Goal: Task Accomplishment & Management: Manage account settings

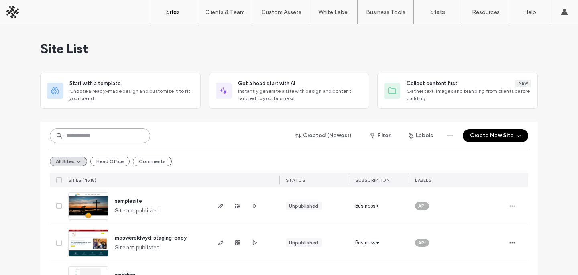
click at [97, 132] on input at bounding box center [100, 135] width 100 height 14
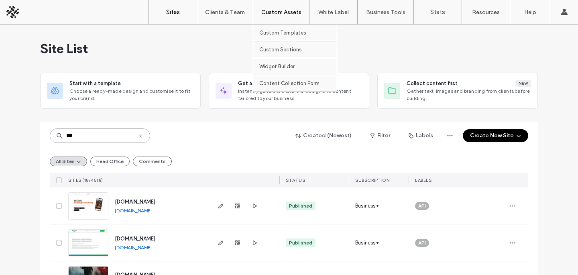
type input "***"
click at [228, 203] on div at bounding box center [237, 205] width 43 height 37
click at [235, 203] on use "button" at bounding box center [237, 205] width 5 height 5
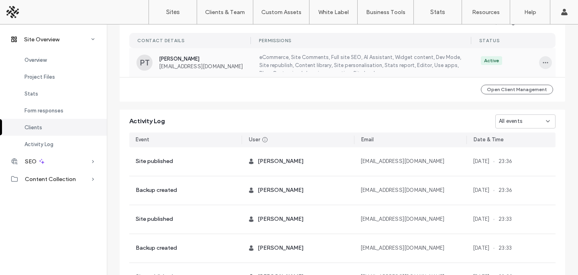
click at [542, 63] on icon "button" at bounding box center [545, 62] width 6 height 6
click at [502, 83] on span "Edit Permissions" at bounding box center [512, 83] width 39 height 8
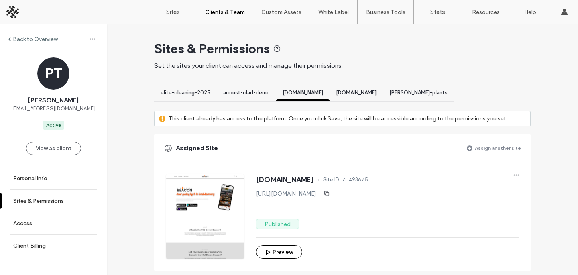
scroll to position [323, 0]
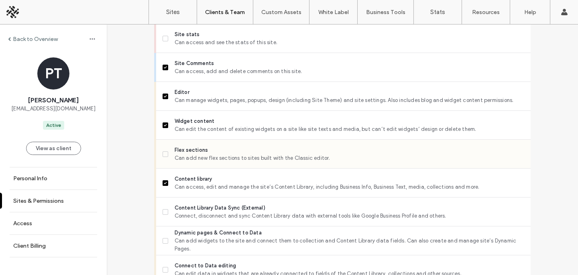
click at [202, 153] on span "Flex sections" at bounding box center [349, 150] width 349 height 8
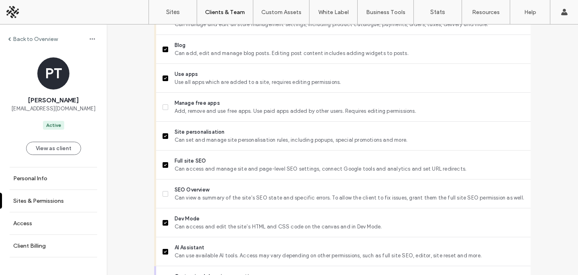
scroll to position [766, 0]
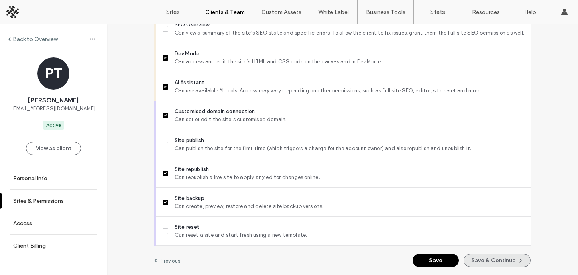
click at [499, 258] on button "Save & Continue" at bounding box center [496, 260] width 67 height 13
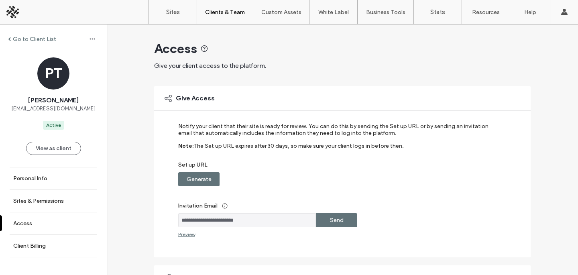
click at [12, 12] on div at bounding box center [51, 12] width 91 height 13
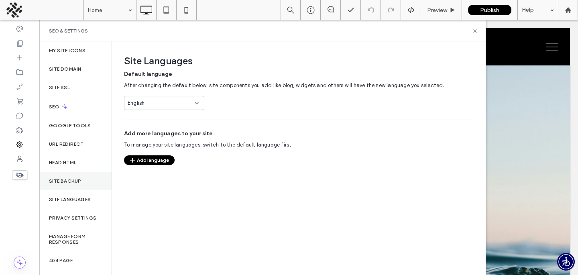
scroll to position [37, 0]
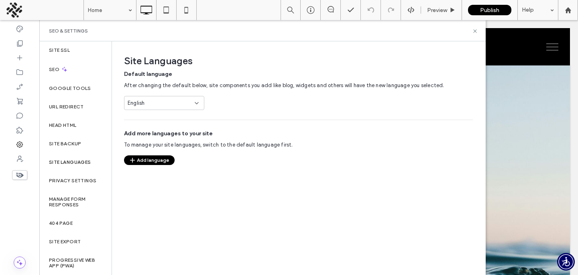
click at [159, 155] on button "Add language" at bounding box center [149, 160] width 51 height 10
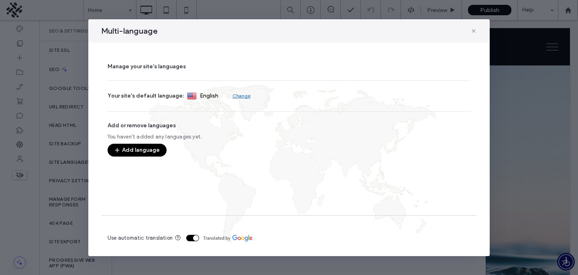
click at [147, 147] on button "Add language" at bounding box center [137, 150] width 59 height 13
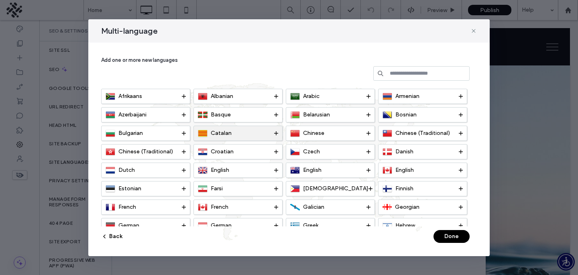
click at [237, 140] on div "Catalan" at bounding box center [237, 133] width 89 height 15
click at [460, 235] on button "Done" at bounding box center [451, 236] width 36 height 13
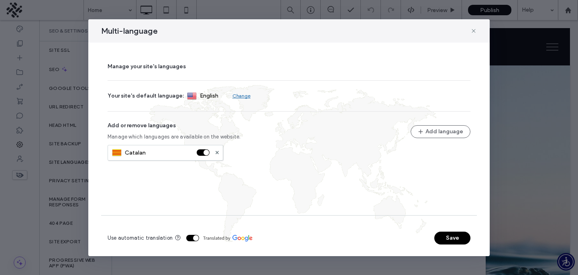
click at [451, 234] on button "Save" at bounding box center [452, 237] width 36 height 13
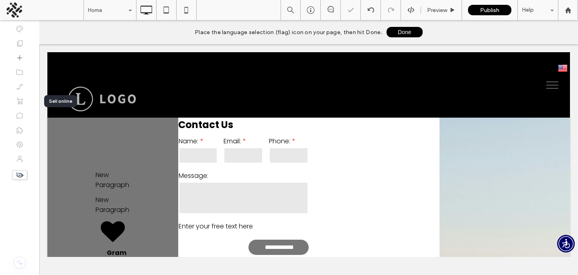
scroll to position [0, 0]
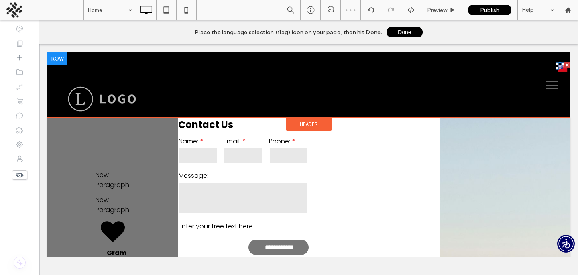
click at [564, 67] on img at bounding box center [563, 68] width 10 height 10
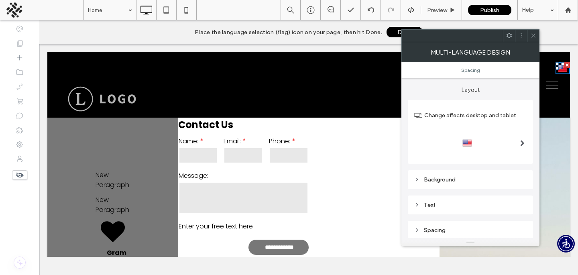
click at [564, 67] on img at bounding box center [563, 68] width 10 height 10
click at [531, 36] on icon at bounding box center [533, 35] width 6 height 6
